Goal: Task Accomplishment & Management: Manage account settings

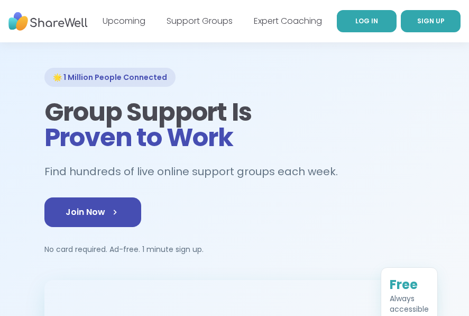
click at [358, 22] on span "LOG IN" at bounding box center [366, 20] width 23 height 9
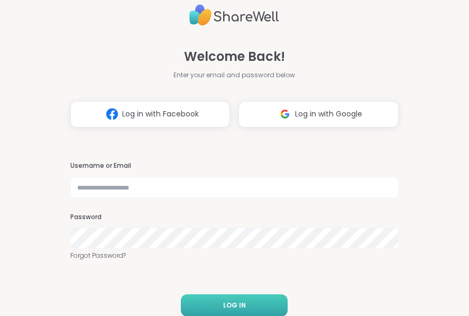
click at [252, 304] on button "LOG IN" at bounding box center [234, 305] width 107 height 22
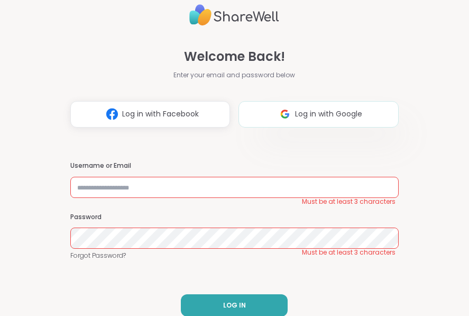
click at [301, 111] on span "Log in with Google" at bounding box center [328, 113] width 67 height 11
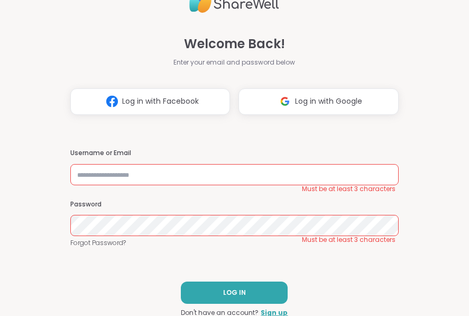
scroll to position [14, 0]
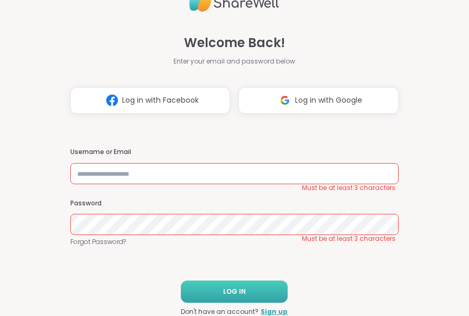
click at [254, 296] on button "LOG IN" at bounding box center [234, 291] width 107 height 22
click at [145, 176] on input "text" at bounding box center [234, 173] width 328 height 21
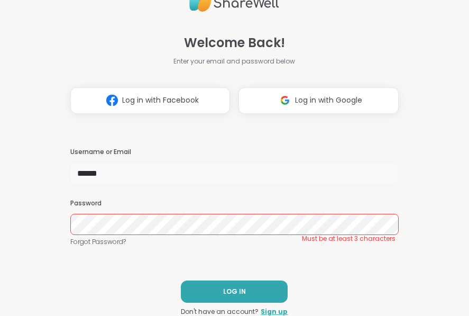
type input "******"
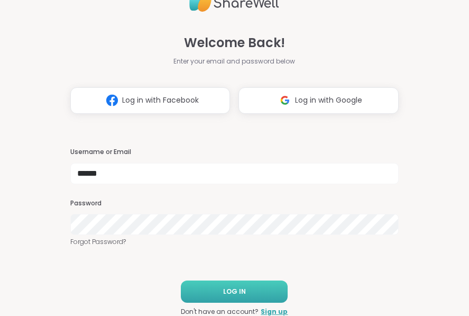
click at [219, 289] on button "LOG IN" at bounding box center [234, 291] width 107 height 22
type input "******"
click at [218, 295] on button "LOG IN" at bounding box center [234, 291] width 107 height 22
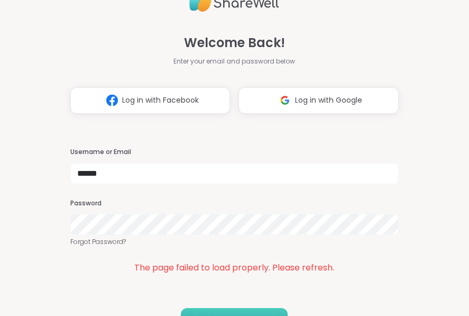
scroll to position [0, 0]
